Goal: Submit feedback/report problem

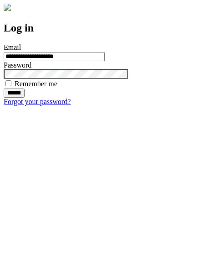
click at [25, 98] on input "******" at bounding box center [14, 92] width 21 height 9
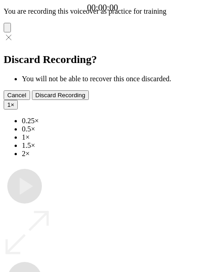
type input "**********"
